Goal: Navigation & Orientation: Find specific page/section

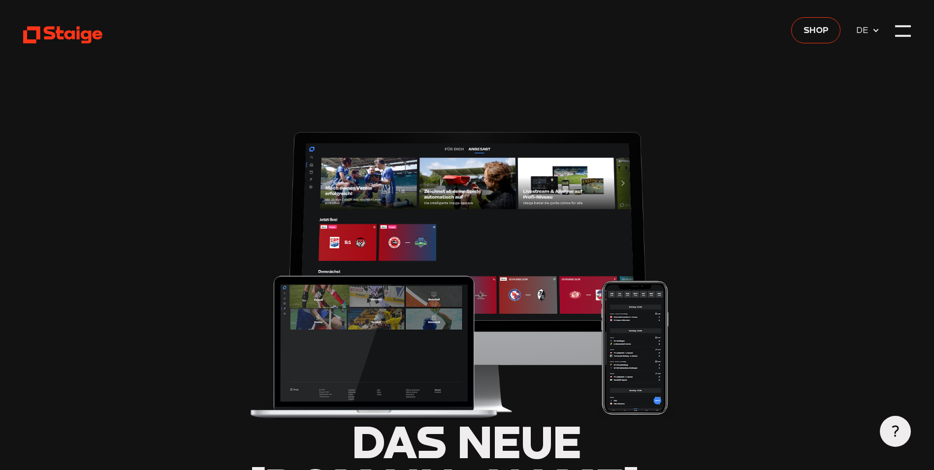
type input "0.8"
click at [48, 33] on use at bounding box center [62, 35] width 79 height 17
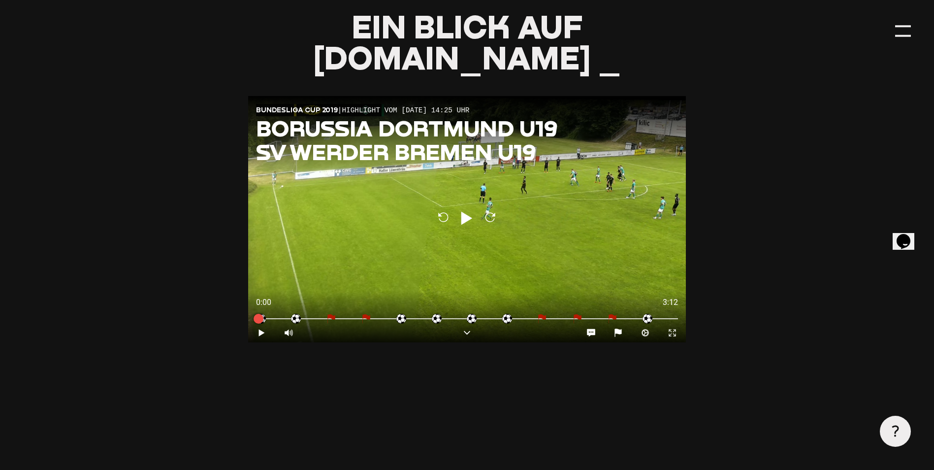
scroll to position [1131, 0]
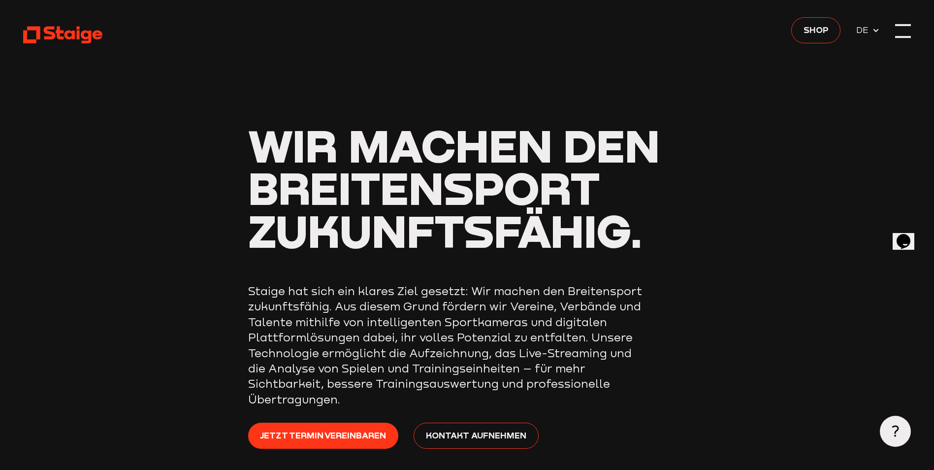
click at [904, 34] on div at bounding box center [902, 30] width 15 height 15
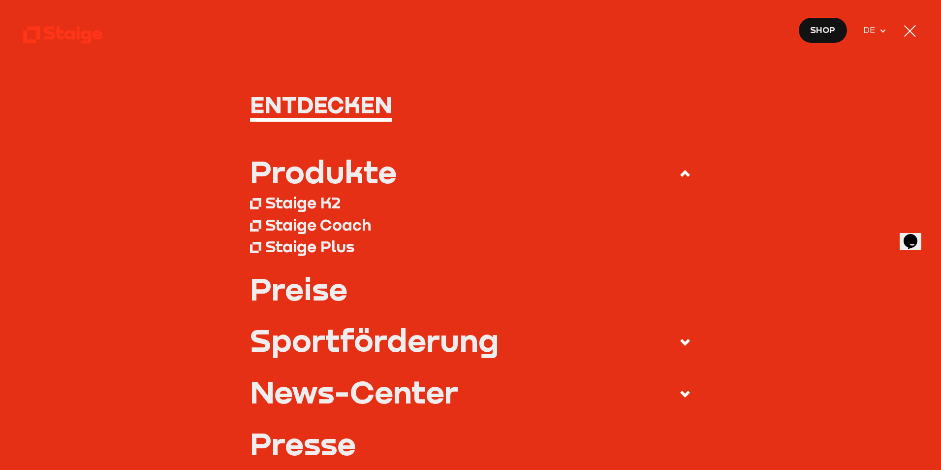
click at [126, 61] on nav "Entdecken Produkte Staige K2 Staige Coach Staige Plus Preise Blog FAQ" at bounding box center [470, 235] width 941 height 470
click at [881, 29] on icon at bounding box center [883, 31] width 8 height 8
click at [874, 33] on span "DE" at bounding box center [871, 31] width 16 height 14
click at [829, 28] on span "Shop" at bounding box center [822, 30] width 25 height 14
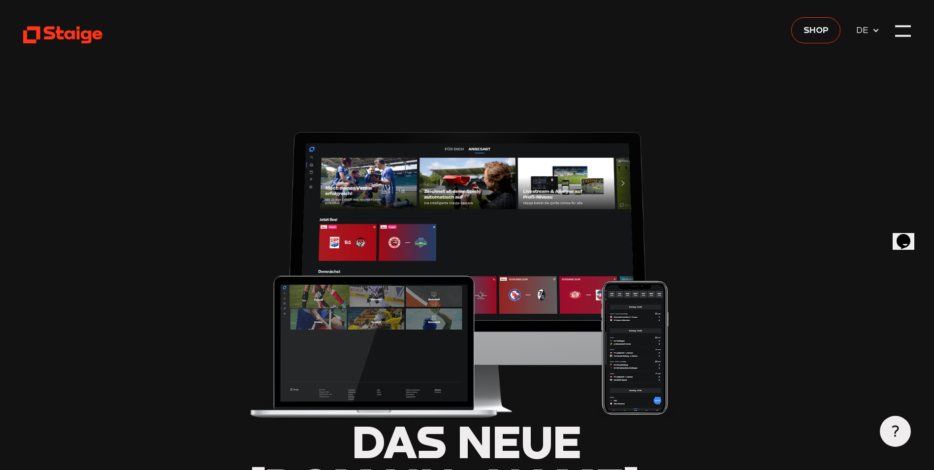
type input "0.8"
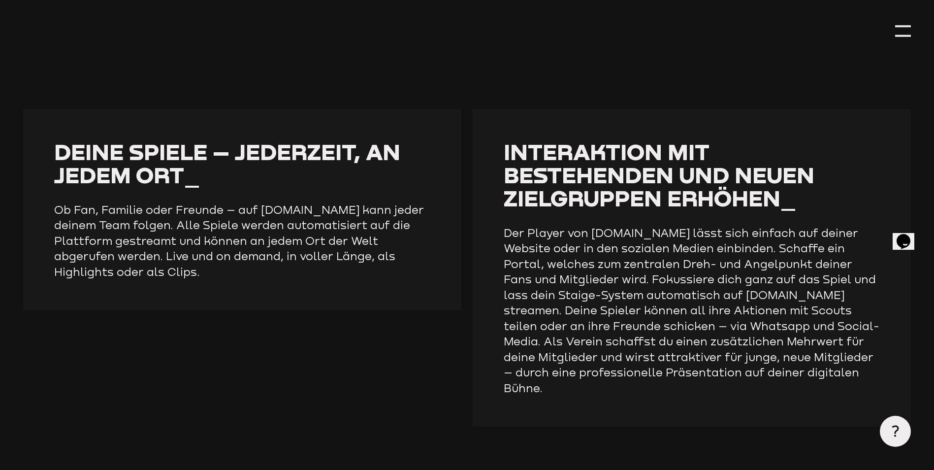
scroll to position [1772, 0]
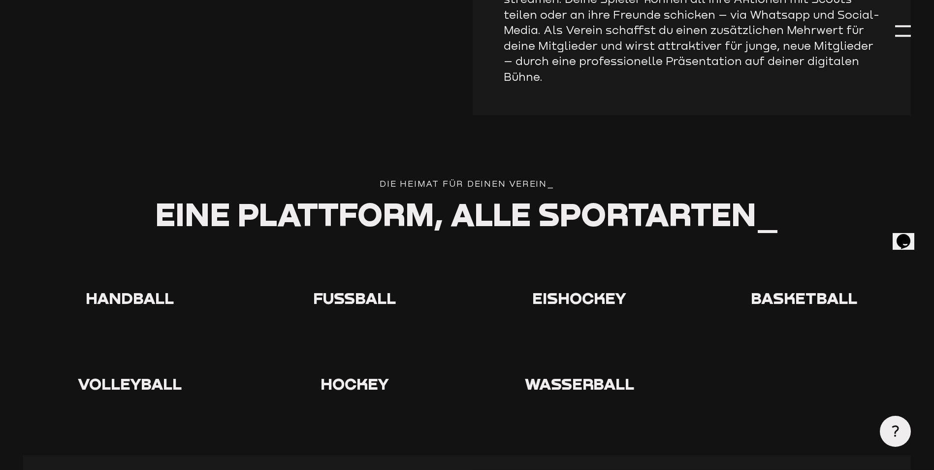
click at [341, 288] on span "Fußball" at bounding box center [354, 297] width 83 height 19
click at [339, 253] on use at bounding box center [339, 253] width 0 height 0
click at [901, 433] on icon at bounding box center [895, 431] width 12 height 12
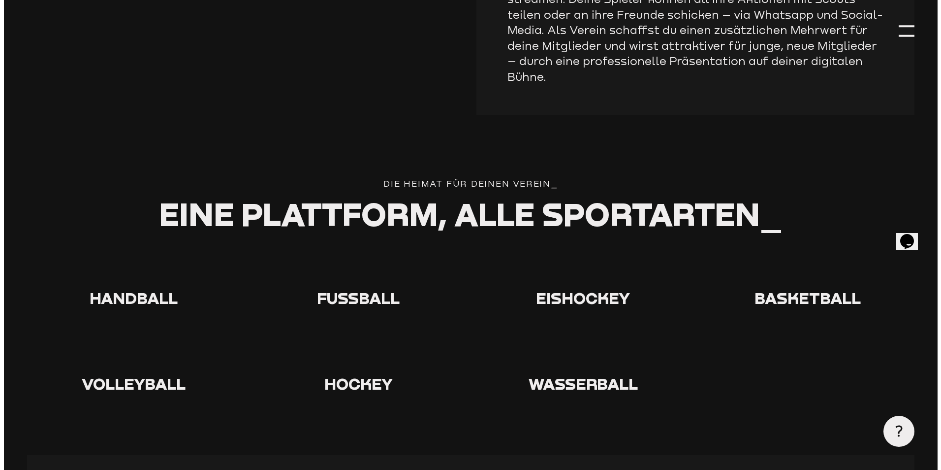
scroll to position [1774, 0]
